Goal: Task Accomplishment & Management: Manage account settings

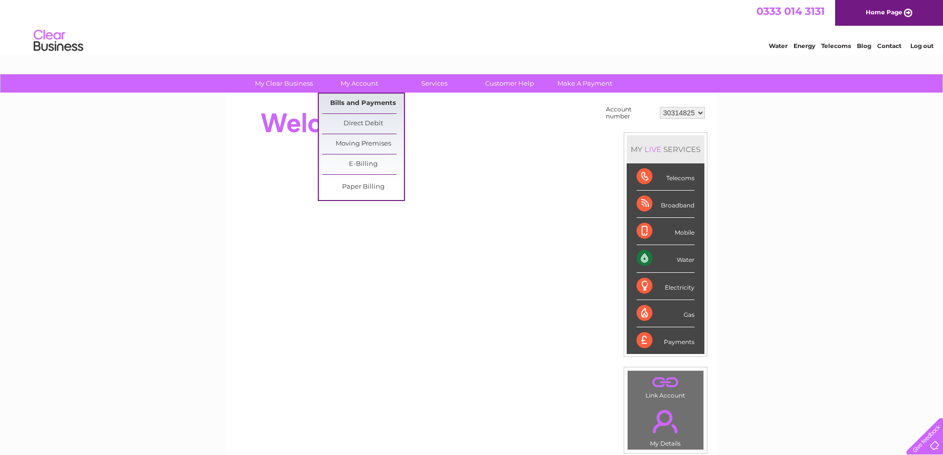
click at [360, 105] on link "Bills and Payments" at bounding box center [363, 104] width 82 height 20
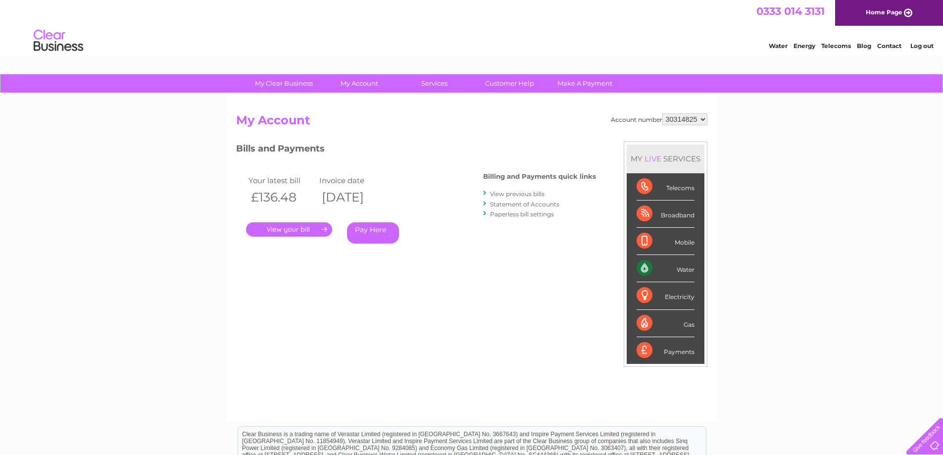
click at [692, 121] on select "30314825" at bounding box center [684, 119] width 45 height 12
drag, startPoint x: 769, startPoint y: 160, endPoint x: 683, endPoint y: 173, distance: 87.6
click at [769, 160] on div "My Clear Business Login Details My Details My Preferences Link Account My Accou…" at bounding box center [471, 332] width 943 height 516
click at [291, 228] on link "." at bounding box center [289, 229] width 86 height 14
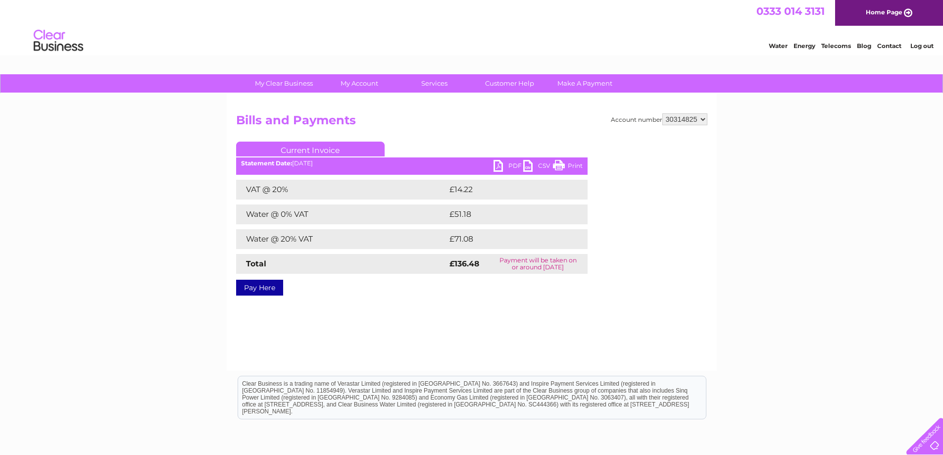
click at [505, 167] on link "PDF" at bounding box center [508, 167] width 30 height 14
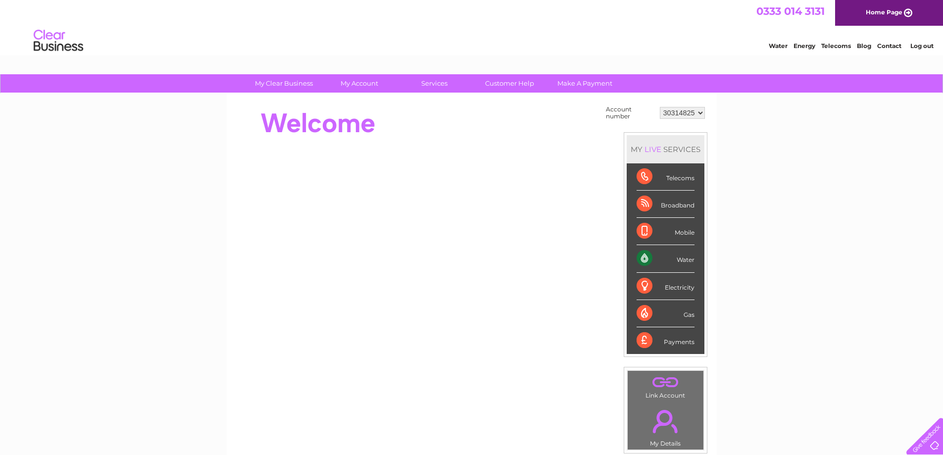
click at [695, 116] on select "30314825" at bounding box center [682, 113] width 45 height 12
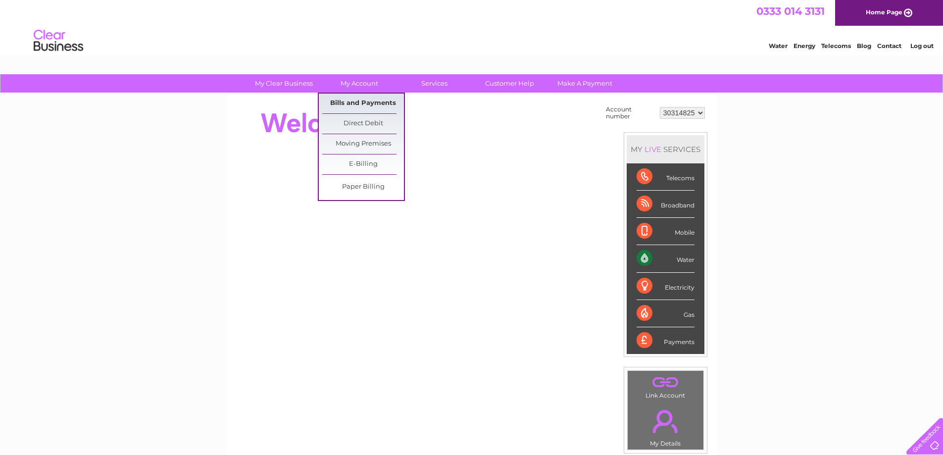
click at [371, 100] on link "Bills and Payments" at bounding box center [363, 104] width 82 height 20
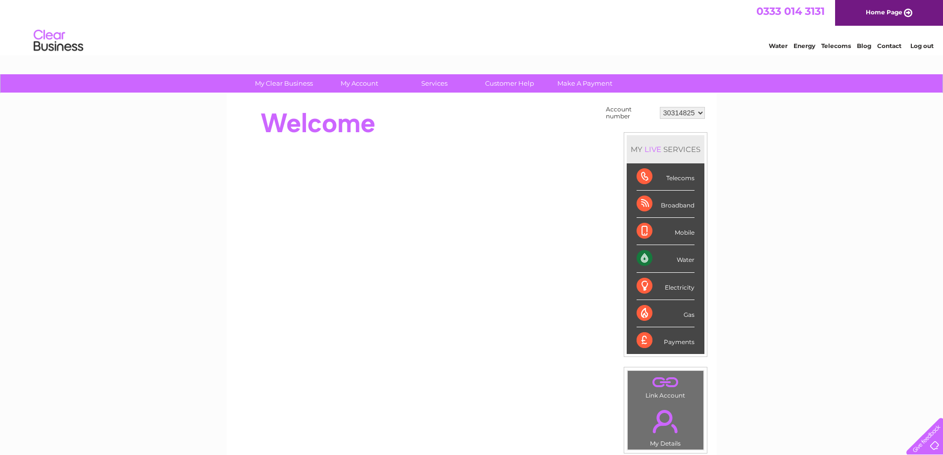
click at [697, 113] on select "30314825" at bounding box center [682, 113] width 45 height 12
click at [677, 108] on select "30314825" at bounding box center [682, 113] width 45 height 12
click at [926, 47] on link "Log out" at bounding box center [921, 45] width 23 height 7
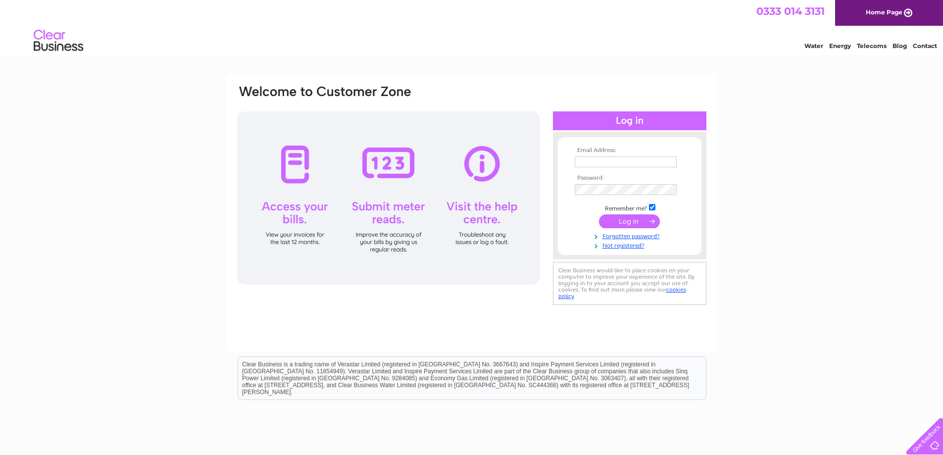
type input "[EMAIL_ADDRESS][DOMAIN_NAME]"
click at [659, 163] on input "[EMAIL_ADDRESS][DOMAIN_NAME]" at bounding box center [626, 161] width 102 height 11
click at [632, 222] on input "submit" at bounding box center [629, 221] width 61 height 14
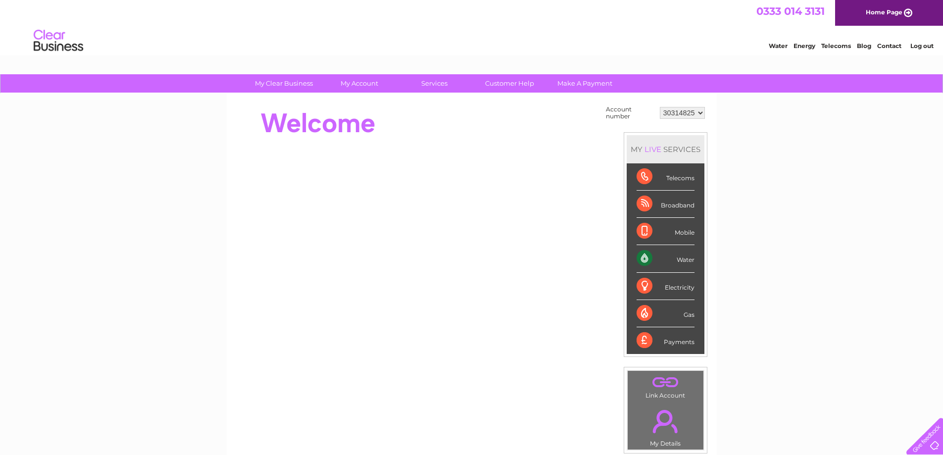
click at [691, 117] on select "30314825" at bounding box center [682, 113] width 45 height 12
click at [660, 107] on select "30314825" at bounding box center [682, 113] width 45 height 12
click at [685, 113] on select "30314825" at bounding box center [682, 113] width 45 height 12
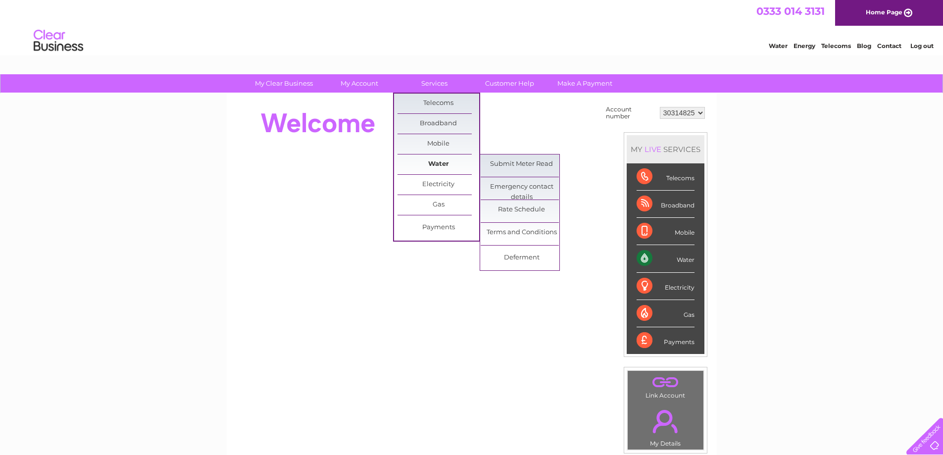
click at [432, 166] on link "Water" at bounding box center [438, 164] width 82 height 20
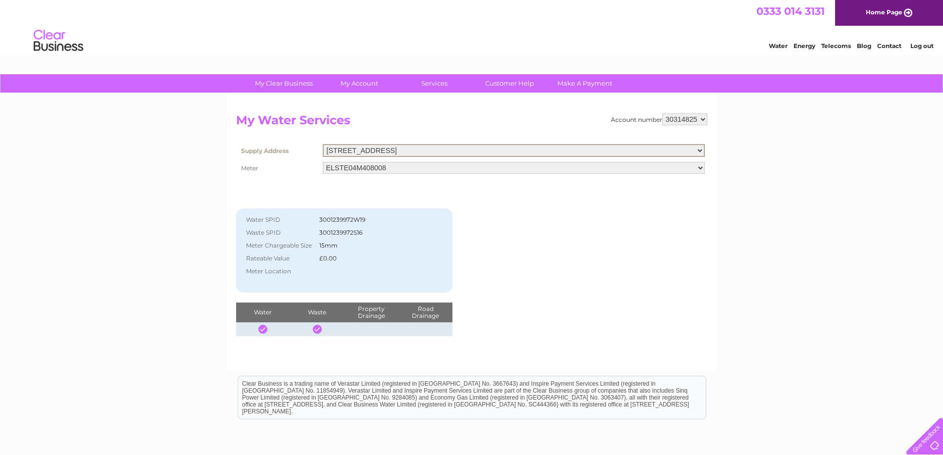
click at [451, 153] on select "1A Prescot Street, Liverpool, L7 8UL" at bounding box center [514, 150] width 382 height 13
click at [463, 147] on select "1A Prescot Street, Liverpool, L7 8UL" at bounding box center [514, 150] width 382 height 13
click at [464, 148] on select "1A Prescot Street, Liverpool, L7 8UL" at bounding box center [514, 150] width 382 height 13
click at [494, 224] on div "Account number 30314825 My Water Services Supply Address 1A Prescot Street, Liv…" at bounding box center [471, 224] width 471 height 223
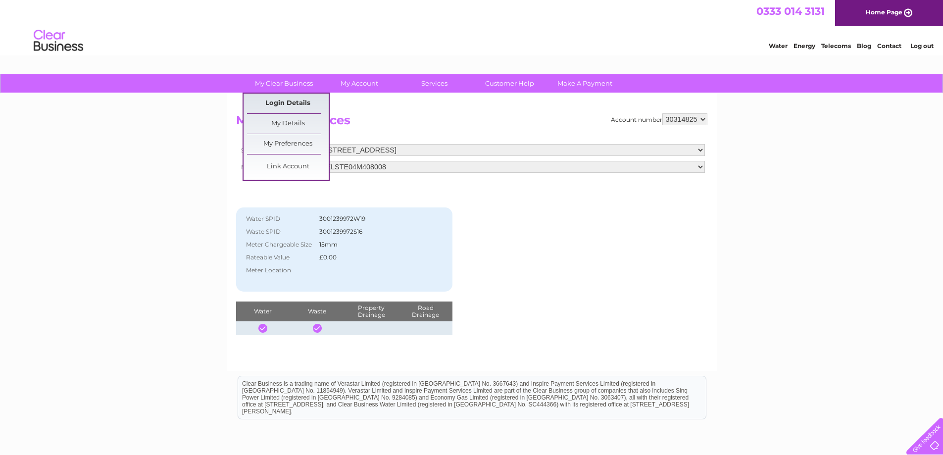
click at [303, 104] on link "Login Details" at bounding box center [288, 104] width 82 height 20
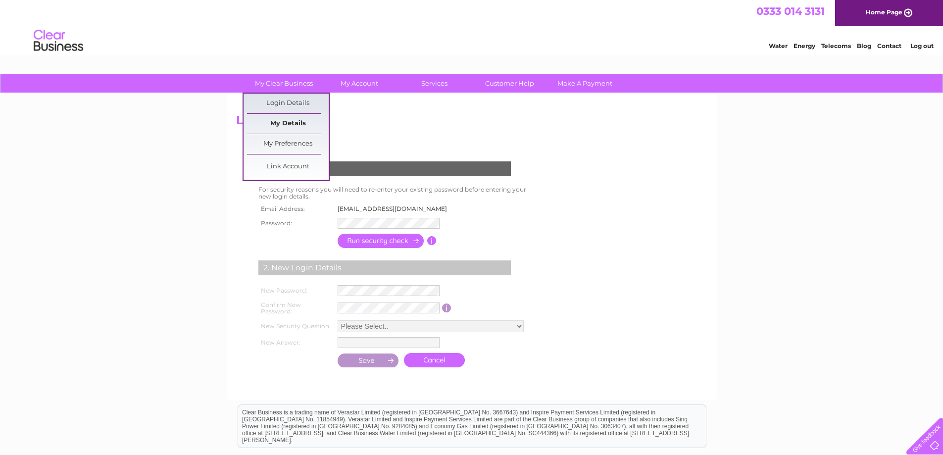
click at [289, 123] on link "My Details" at bounding box center [288, 124] width 82 height 20
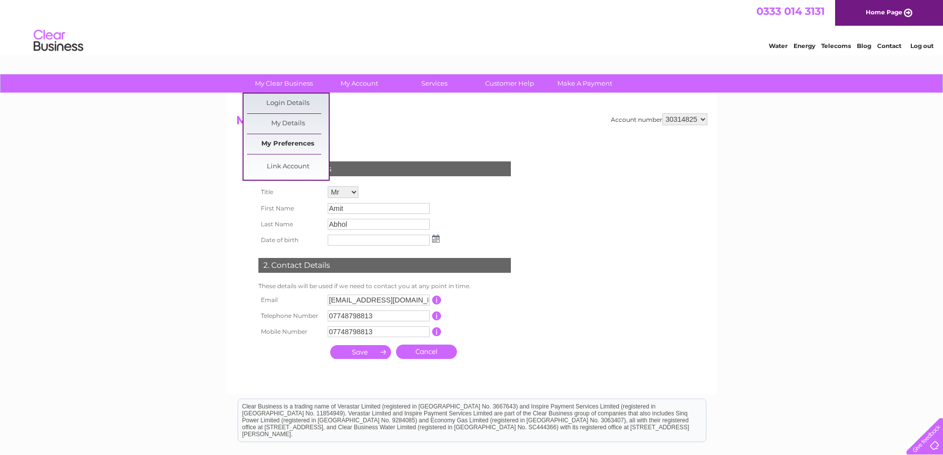
click at [287, 146] on link "My Preferences" at bounding box center [288, 144] width 82 height 20
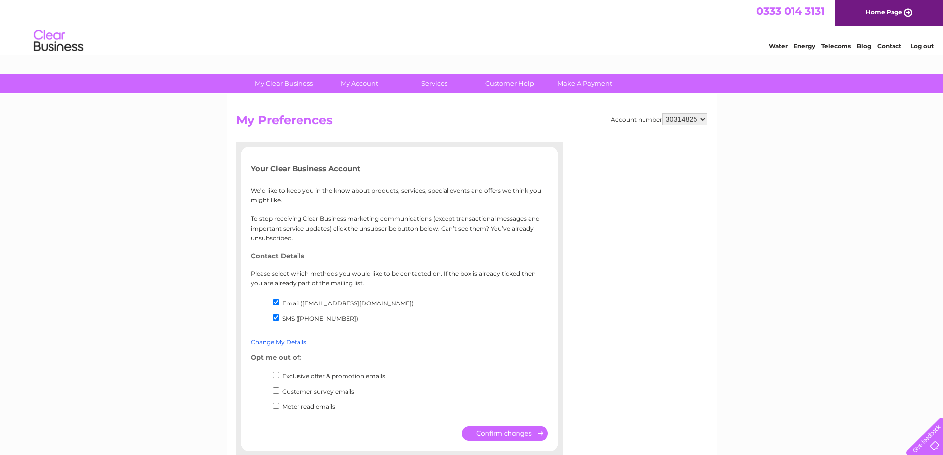
click at [687, 119] on select "30314825" at bounding box center [684, 119] width 45 height 12
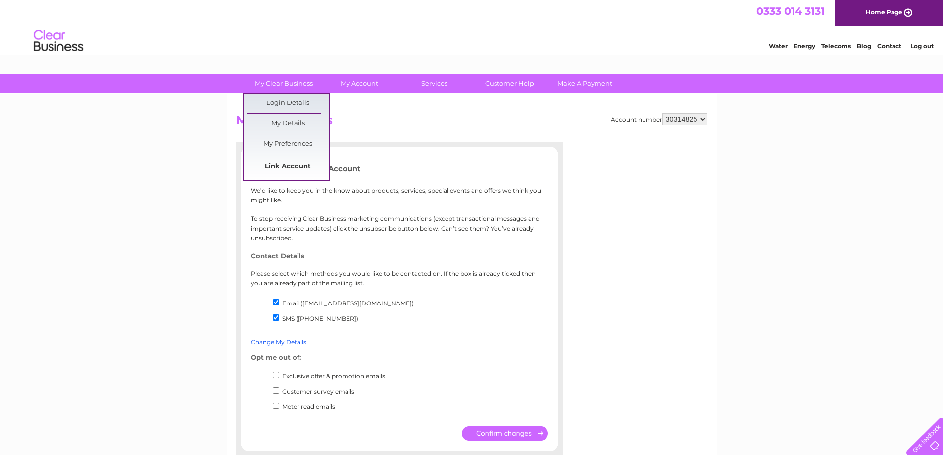
click at [282, 169] on link "Link Account" at bounding box center [288, 167] width 82 height 20
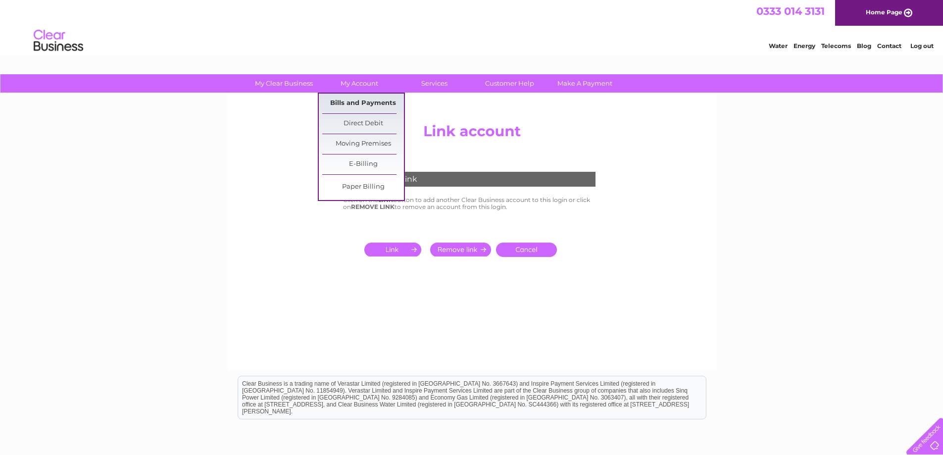
click at [364, 99] on link "Bills and Payments" at bounding box center [363, 104] width 82 height 20
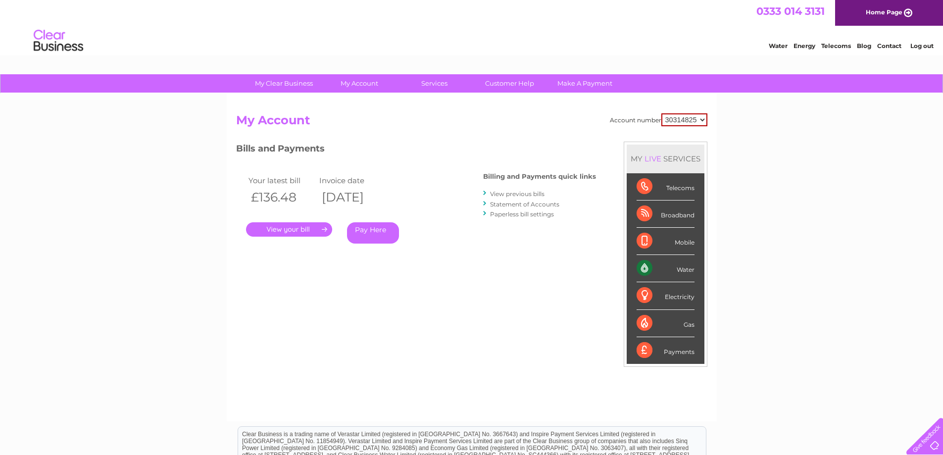
click at [687, 117] on select "30314825" at bounding box center [684, 119] width 46 height 13
click at [755, 145] on div "My Clear Business Login Details My Details My Preferences Link Account My Accou…" at bounding box center [471, 332] width 943 height 516
drag, startPoint x: 697, startPoint y: 120, endPoint x: 697, endPoint y: 126, distance: 5.4
click at [697, 120] on select "30314825" at bounding box center [684, 119] width 46 height 13
click at [746, 159] on div "My Clear Business Login Details My Details My Preferences Link Account My Accou…" at bounding box center [471, 332] width 943 height 516
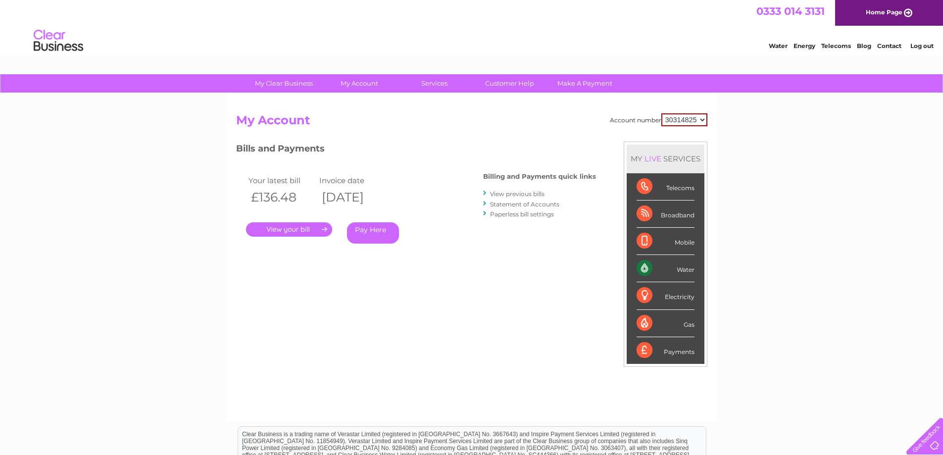
click at [887, 11] on link "Home Page" at bounding box center [889, 13] width 108 height 26
